Goal: Task Accomplishment & Management: Use online tool/utility

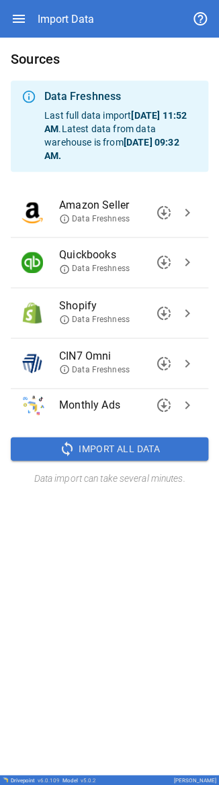
click at [69, 1] on span "chevron_right" at bounding box center [187, 363] width 16 height 16
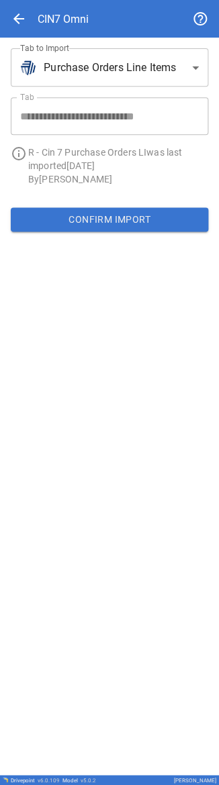
click at [69, 1] on body "**********" at bounding box center [109, 392] width 219 height 785
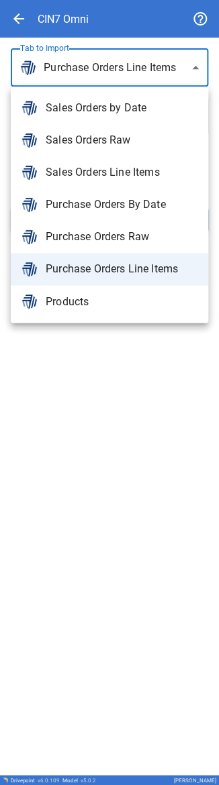
click at [69, 1] on span "Sales Orders Line Items" at bounding box center [122, 172] width 152 height 16
type input "**********"
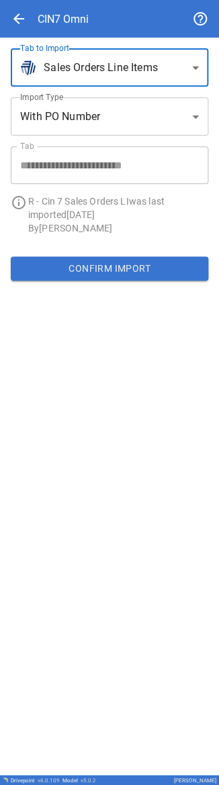
click at [69, 1] on button "Confirm Import" at bounding box center [109, 268] width 197 height 24
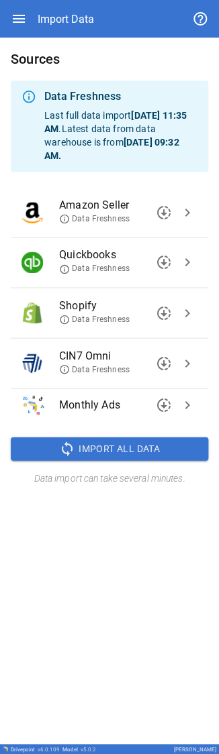
click at [192, 311] on span "chevron_right" at bounding box center [187, 313] width 16 height 16
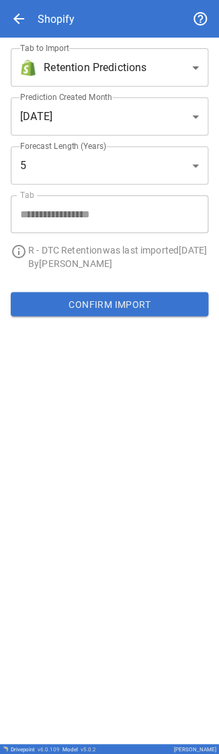
click at [160, 70] on body "**********" at bounding box center [109, 377] width 219 height 754
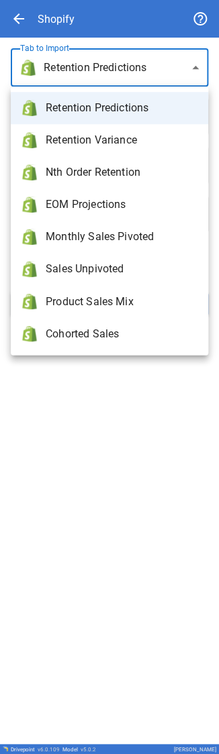
click at [134, 268] on span "Sales Unpivoted" at bounding box center [122, 269] width 152 height 16
type input "**********"
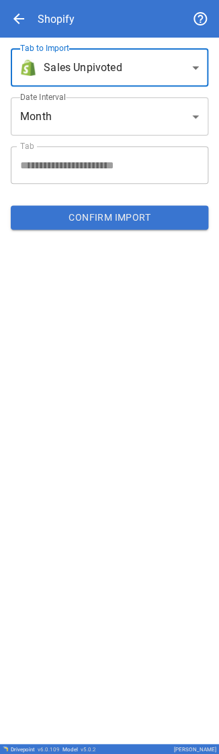
click at [135, 131] on body "**********" at bounding box center [109, 377] width 219 height 754
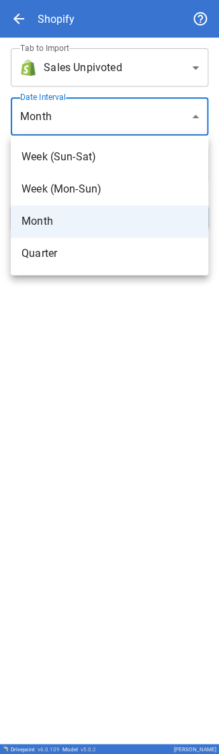
click at [138, 122] on div at bounding box center [109, 377] width 219 height 754
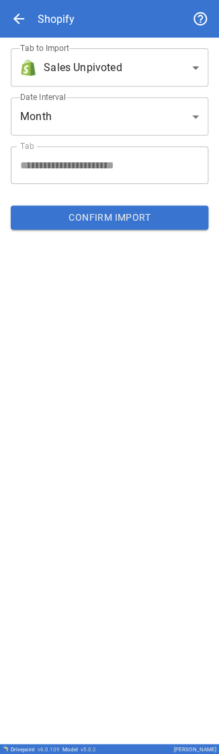
click at [142, 62] on body "**********" at bounding box center [109, 377] width 219 height 754
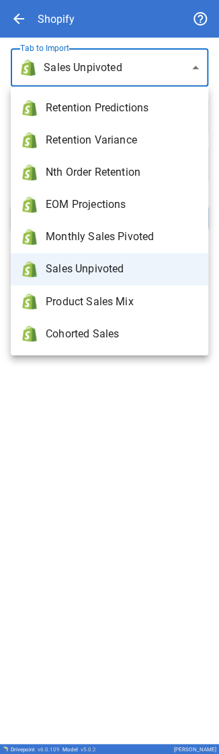
click at [157, 239] on span "Monthly Sales Pivoted" at bounding box center [122, 237] width 152 height 16
type input "**********"
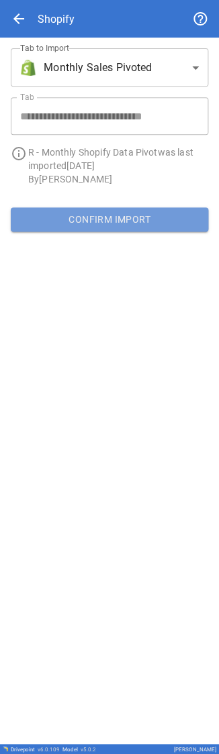
click at [129, 227] on button "Confirm Import" at bounding box center [109, 219] width 197 height 24
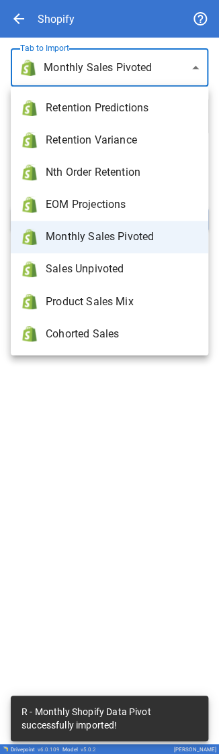
click at [142, 72] on body "**********" at bounding box center [109, 377] width 219 height 754
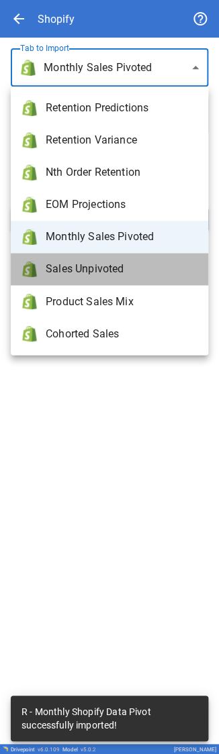
click at [107, 276] on span "Sales Unpivoted" at bounding box center [122, 269] width 152 height 16
type input "**********"
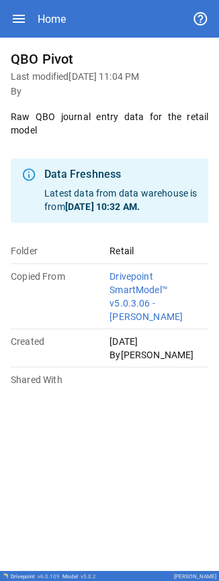
click at [10, 1] on div "Home" at bounding box center [109, 19] width 219 height 38
click at [16, 1] on icon "button" at bounding box center [19, 19] width 16 height 16
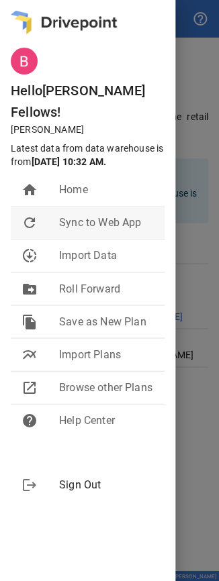
click at [69, 1] on span "Sync to Web App" at bounding box center [106, 223] width 95 height 16
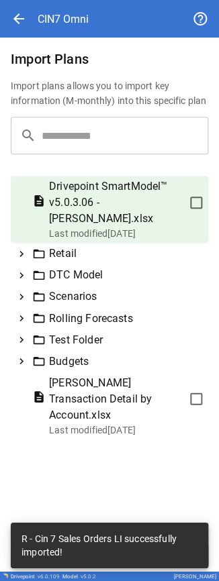
click at [25, 248] on icon at bounding box center [21, 254] width 12 height 12
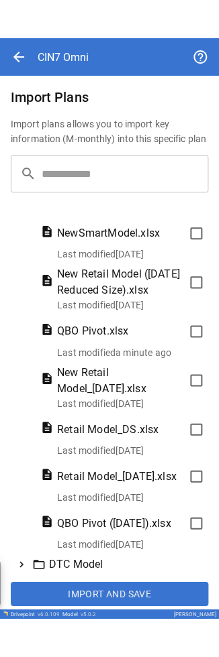
scroll to position [268, 0]
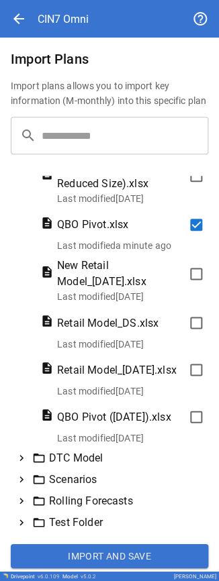
click at [100, 551] on button "Import and Save" at bounding box center [109, 555] width 197 height 24
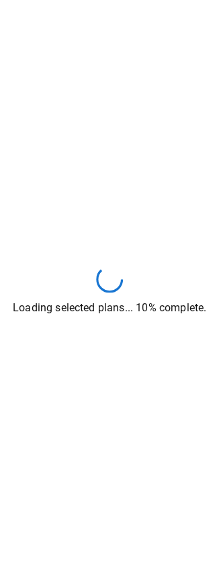
click at [168, 62] on div "Loading selected plans... 10% complete." at bounding box center [109, 290] width 219 height 581
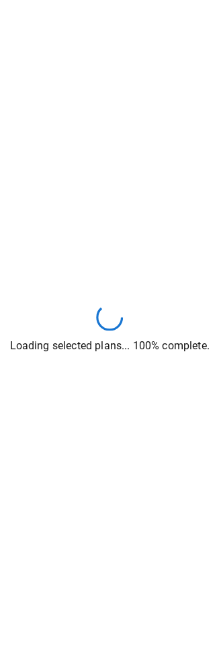
click at [152, 287] on div "Loading selected plans... 100% complete." at bounding box center [109, 328] width 219 height 657
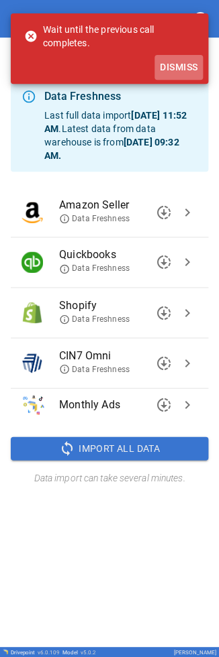
click at [172, 56] on button "Dismiss" at bounding box center [178, 67] width 48 height 25
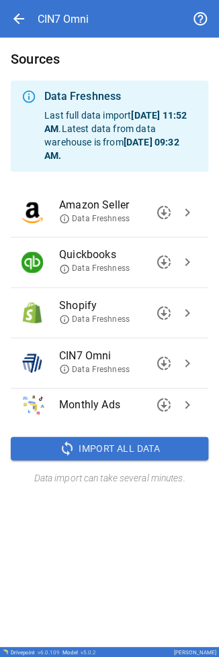
click at [17, 20] on span "arrow_back" at bounding box center [19, 19] width 16 height 16
click at [17, 20] on icon "button" at bounding box center [19, 19] width 16 height 16
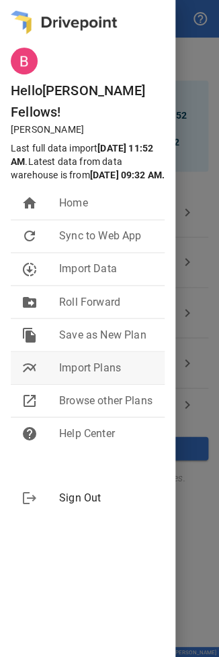
click at [86, 360] on span "Import Plans" at bounding box center [106, 368] width 95 height 16
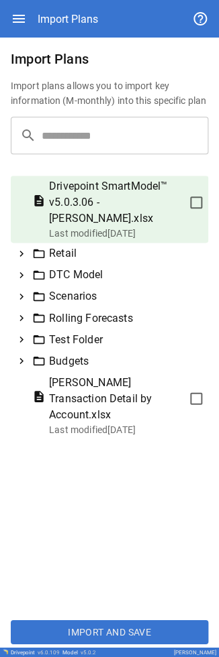
click at [16, 269] on icon at bounding box center [21, 275] width 12 height 12
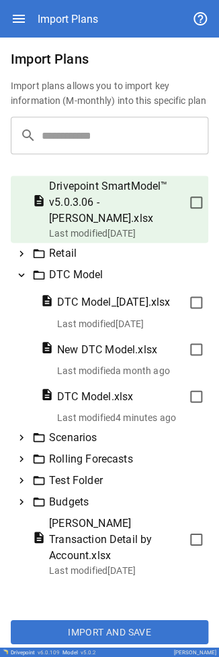
click at [18, 269] on icon at bounding box center [21, 275] width 12 height 12
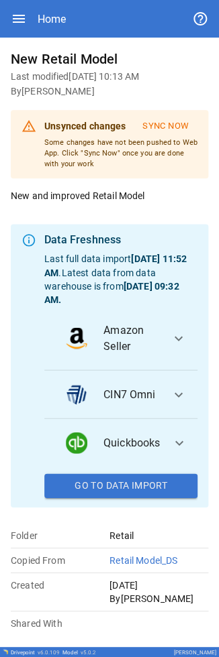
click at [23, 9] on div "Home" at bounding box center [109, 19] width 197 height 38
click at [21, 13] on icon "button" at bounding box center [19, 19] width 16 height 16
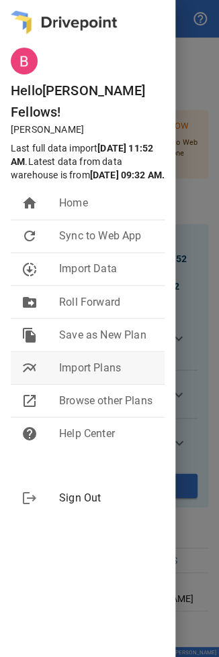
click at [62, 368] on li "multiline_chart Import Plans" at bounding box center [88, 368] width 154 height 32
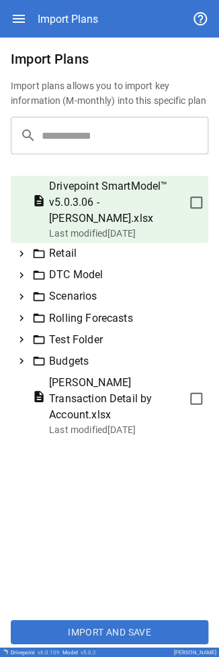
click at [21, 269] on icon at bounding box center [21, 275] width 12 height 12
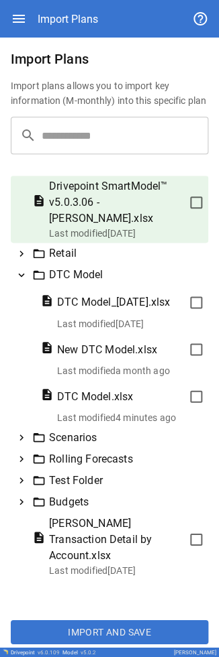
click at [24, 267] on div "DTC Model" at bounding box center [109, 274] width 197 height 21
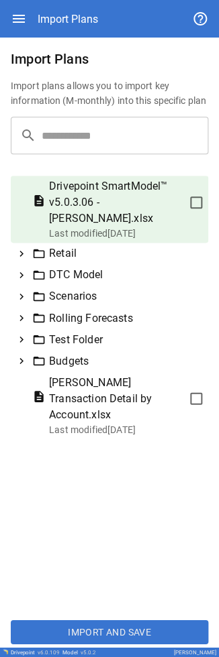
click at [23, 244] on div "Retail" at bounding box center [109, 253] width 197 height 21
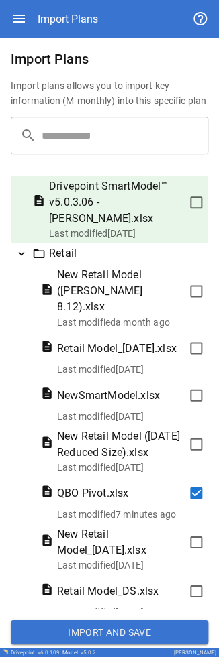
click at [113, 580] on button "Import and Save" at bounding box center [109, 632] width 197 height 24
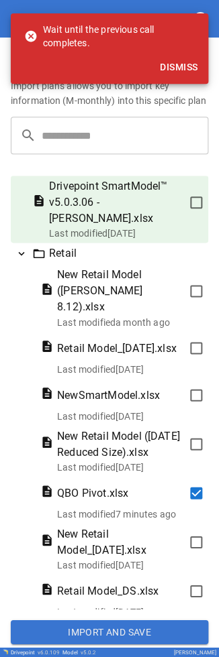
click at [169, 65] on button "Dismiss" at bounding box center [178, 67] width 48 height 25
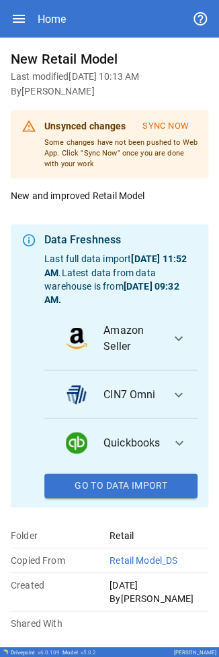
click at [8, 15] on div "Home" at bounding box center [109, 19] width 219 height 38
click at [25, 15] on icon "button" at bounding box center [19, 19] width 16 height 16
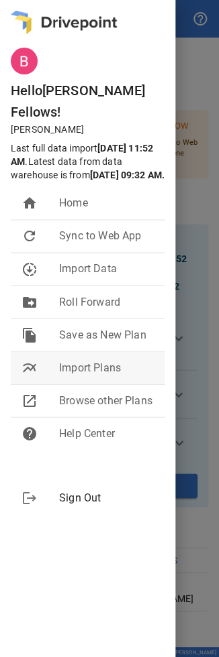
click at [87, 360] on span "Import Plans" at bounding box center [106, 368] width 95 height 16
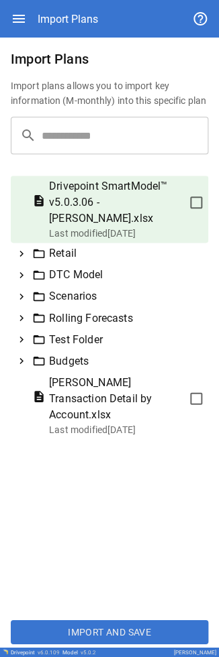
click at [25, 248] on icon at bounding box center [21, 254] width 12 height 12
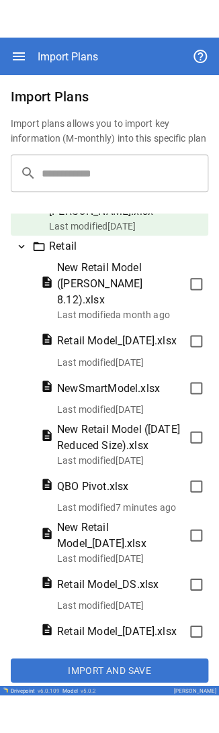
scroll to position [134, 0]
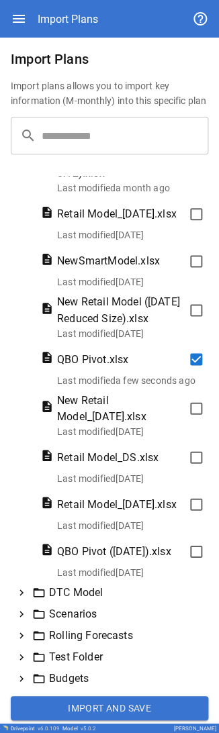
click at [111, 580] on button "Import and Save" at bounding box center [109, 707] width 197 height 24
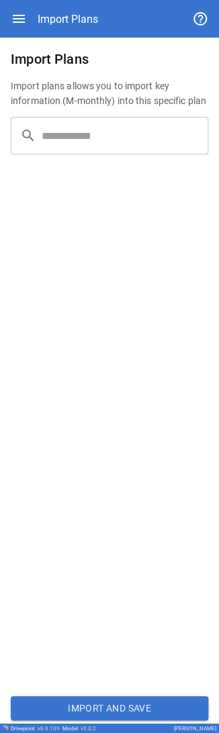
scroll to position [0, 0]
